Goal: Find contact information: Find contact information

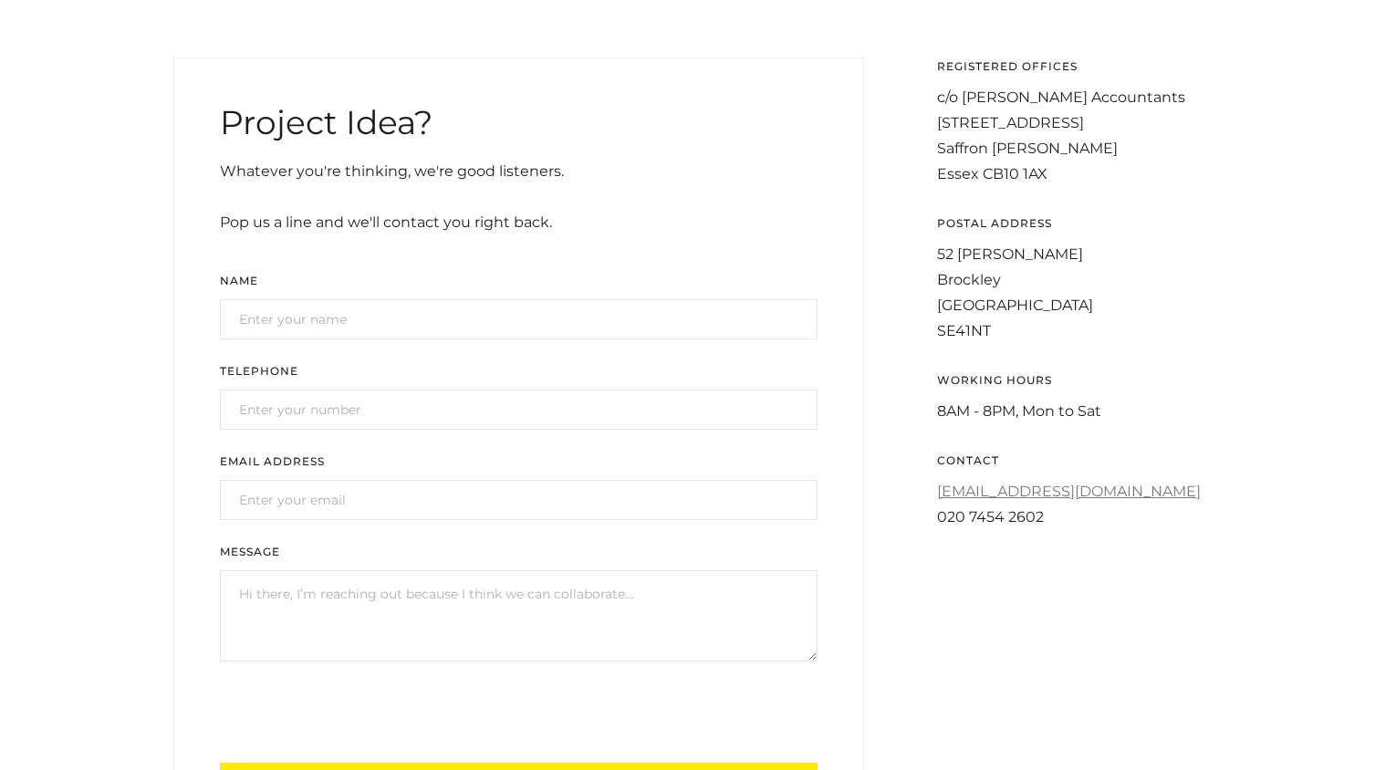
scroll to position [576, 0]
drag, startPoint x: 1167, startPoint y: 494, endPoint x: 906, endPoint y: 511, distance: 261.4
click at [906, 511] on div "Project Idea? Whatever you're thinking, we're good listeners. Pop us a line and…" at bounding box center [693, 454] width 1040 height 792
click at [953, 549] on div "registered offices c/o Tayler Bradshaw Accountants 16 High Street Saffron Walde…" at bounding box center [1075, 308] width 276 height 500
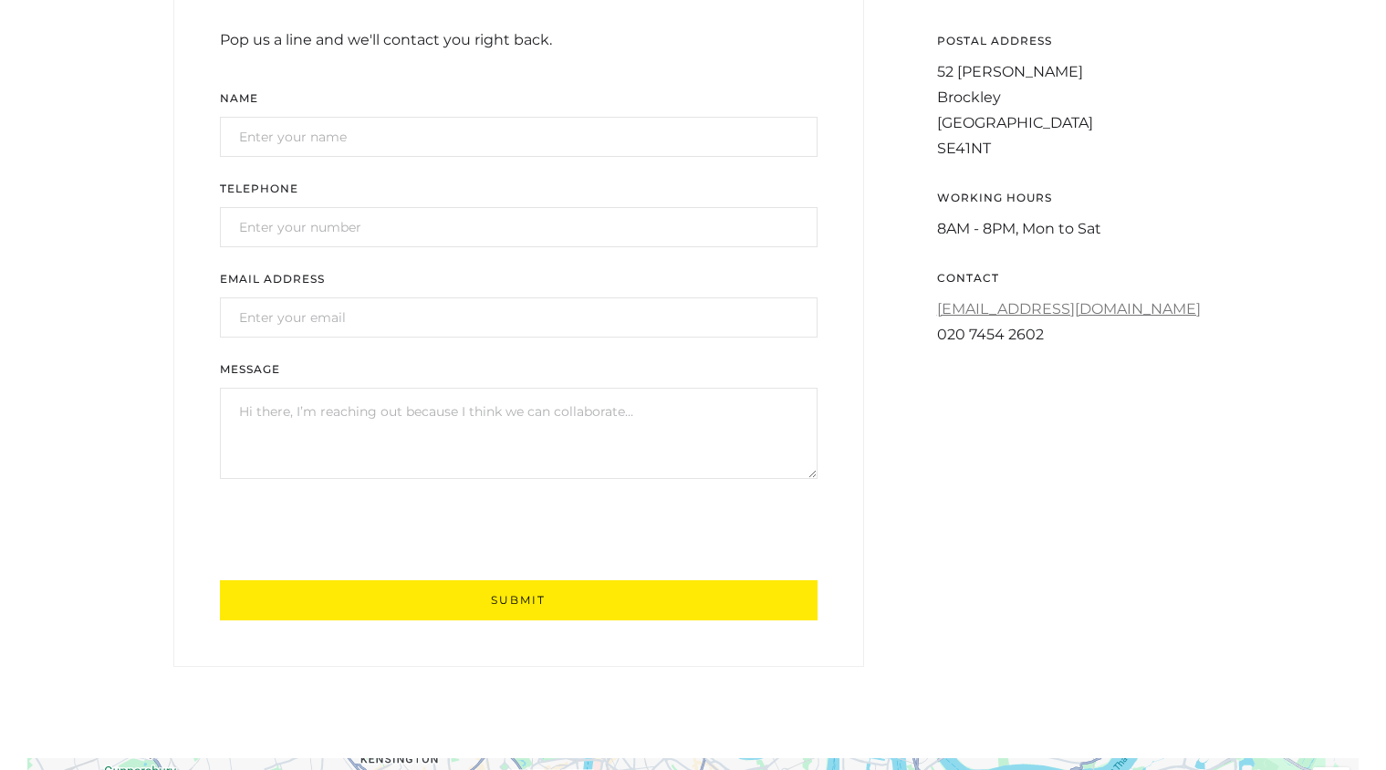
scroll to position [700, 0]
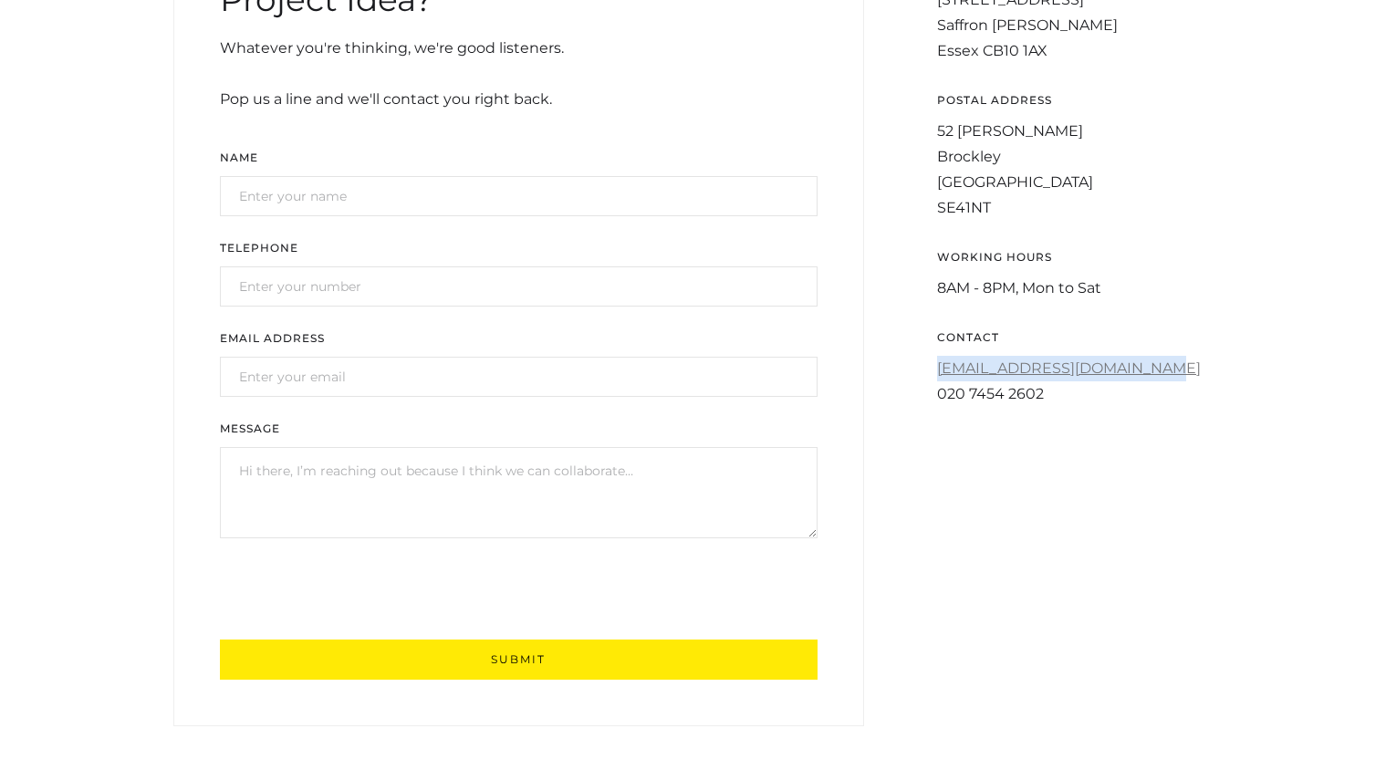
drag, startPoint x: 1169, startPoint y: 363, endPoint x: 930, endPoint y: 369, distance: 239.1
click at [930, 369] on div "Project Idea? Whatever you're thinking, we're good listeners. Pop us a line and…" at bounding box center [693, 330] width 1040 height 792
copy link "enquiries@jwcreative.co.uk"
